Goal: Information Seeking & Learning: Compare options

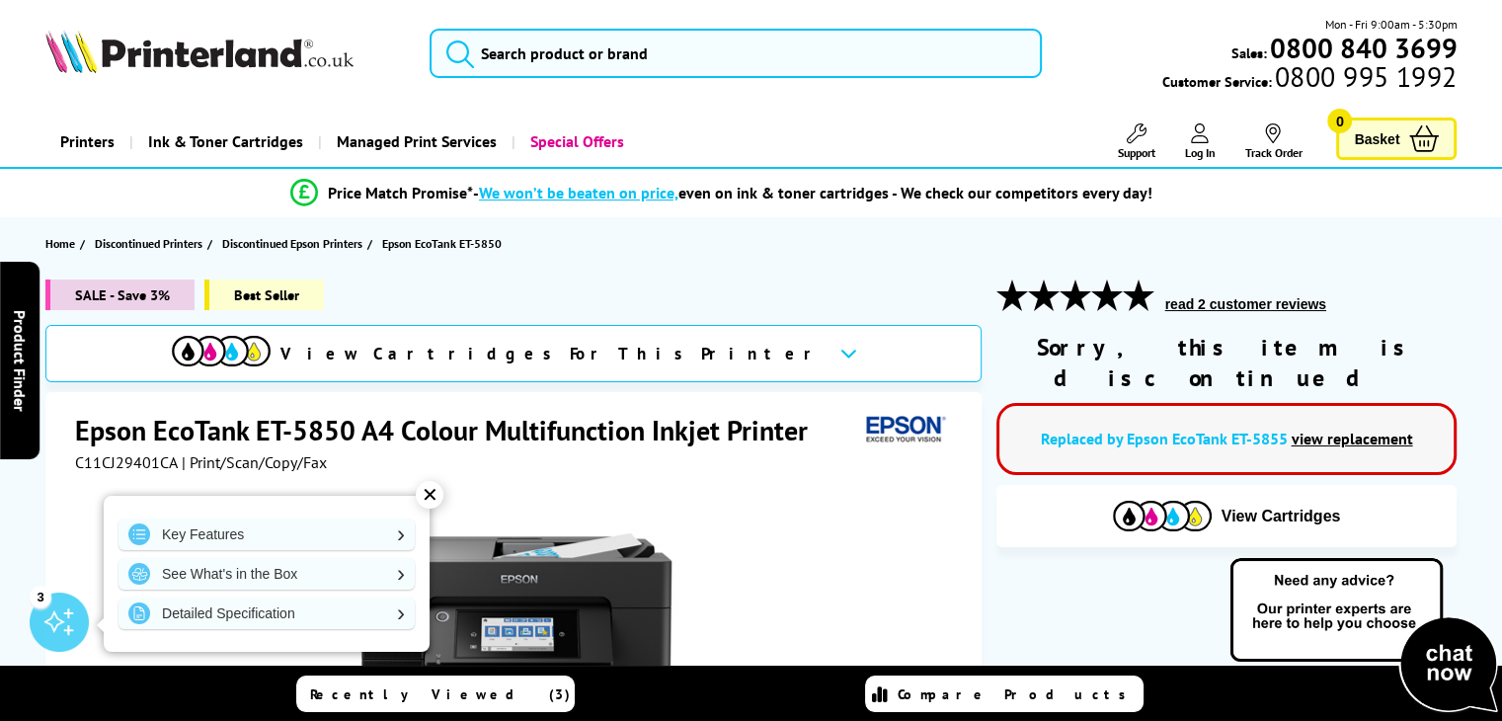
click at [435, 485] on div "✕" at bounding box center [430, 495] width 28 height 28
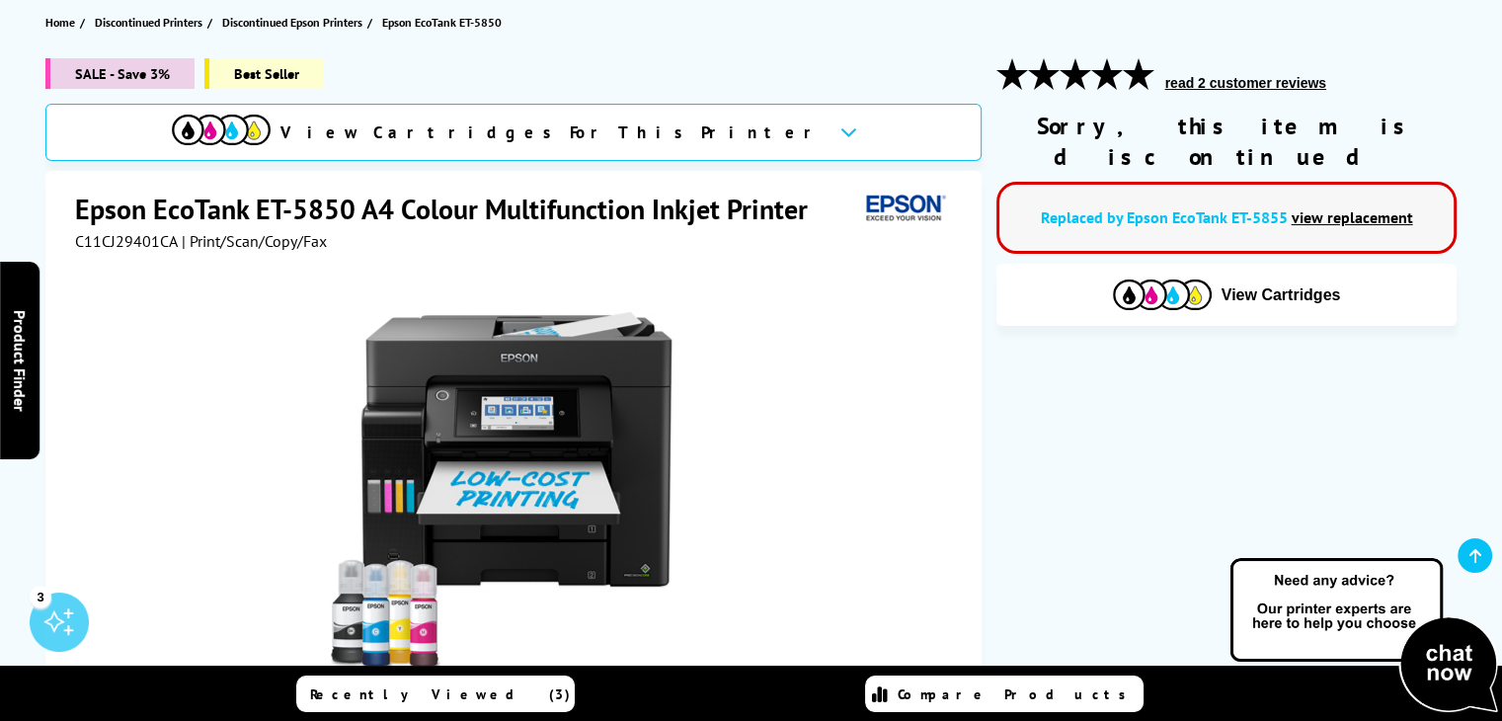
scroll to position [267, 0]
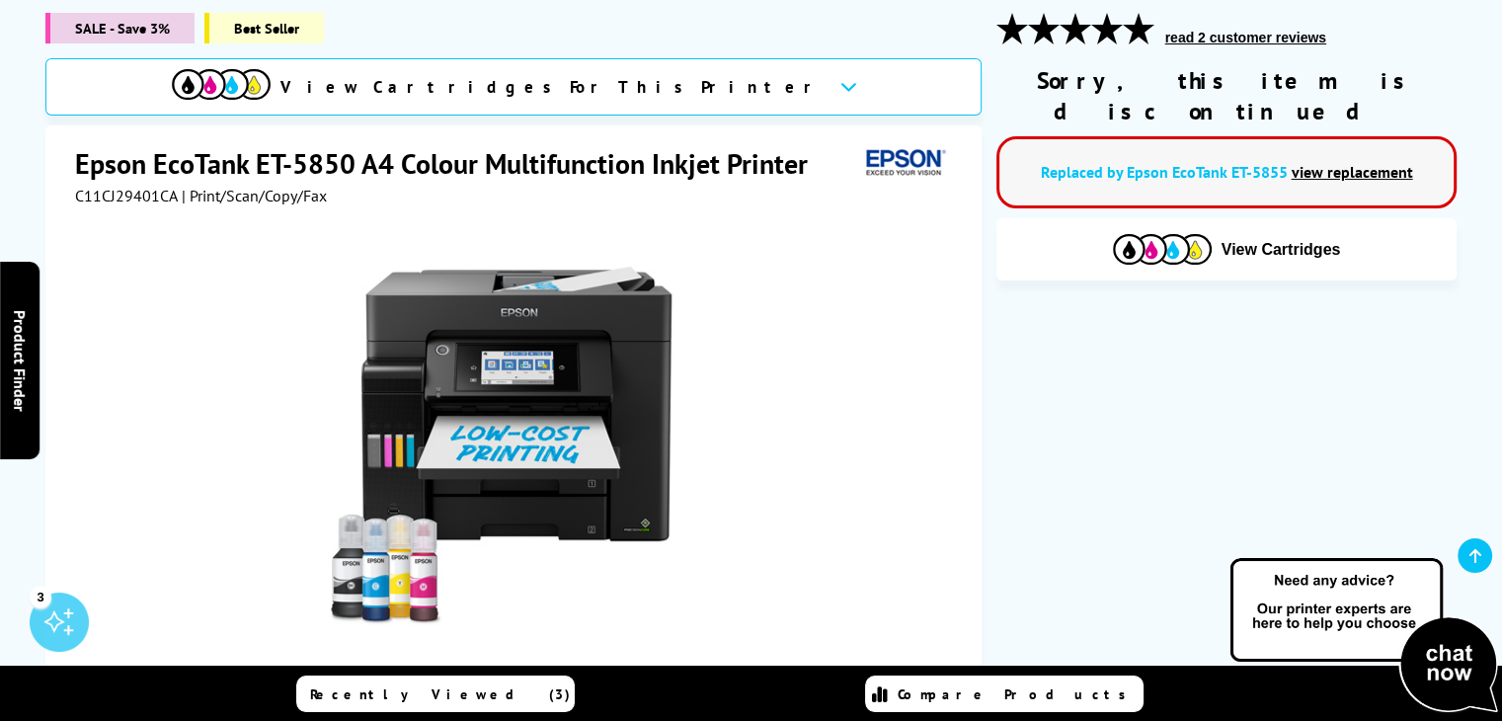
click at [1331, 162] on link "view replacement" at bounding box center [1351, 172] width 121 height 20
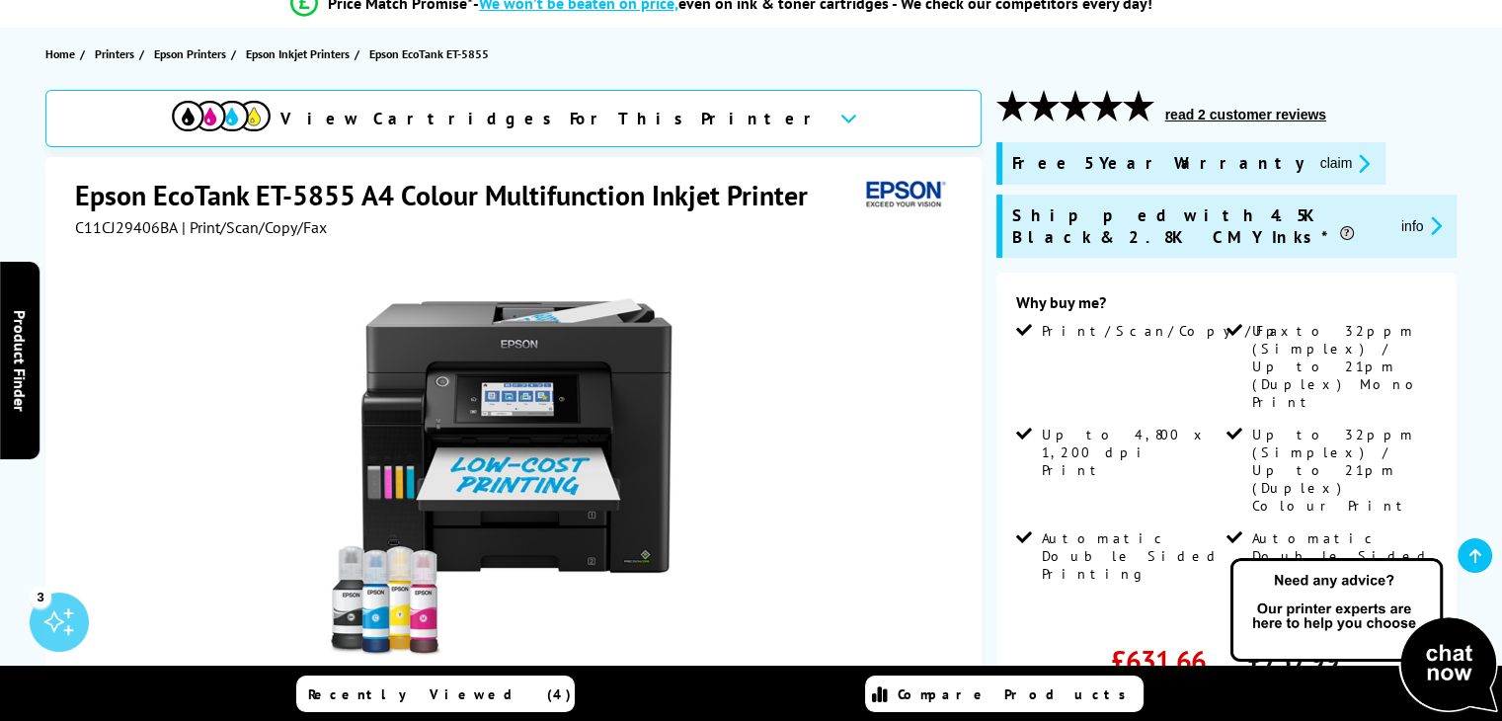
scroll to position [189, 0]
